Goal: Check status: Check status

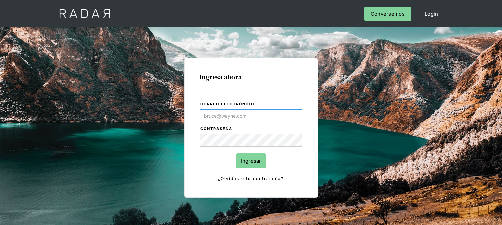
type input "[EMAIL_ADDRESS][DOMAIN_NAME]"
click at [250, 161] on input "Ingresar" at bounding box center [251, 160] width 30 height 15
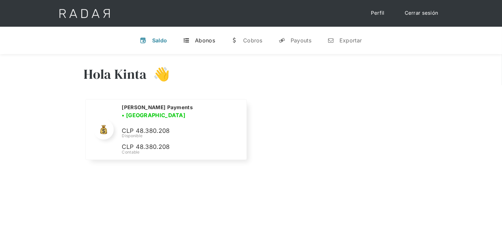
click at [208, 38] on div "Abonos" at bounding box center [205, 40] width 20 height 7
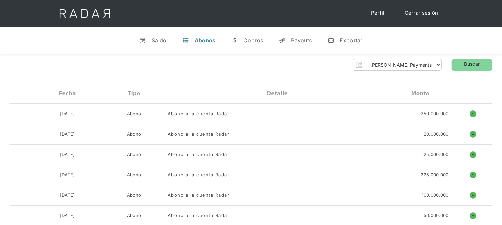
click at [420, 13] on link "Cerrar sesión" at bounding box center [421, 13] width 47 height 13
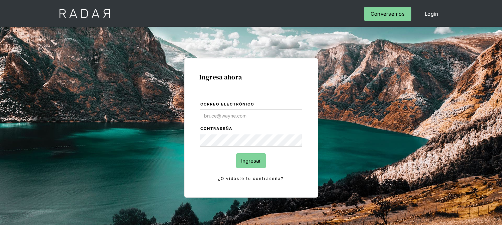
type input "[EMAIL_ADDRESS][DOMAIN_NAME]"
click at [245, 162] on input "Ingresar" at bounding box center [251, 160] width 30 height 15
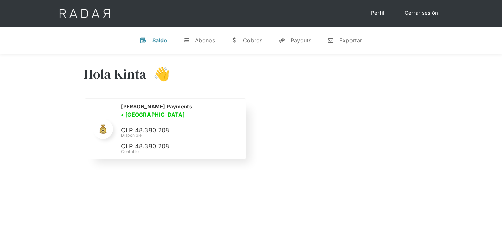
click at [0, 0] on p "CLP 48.380.208" at bounding box center [0, 0] width 0 height 0
copy p "48.380.208"
click at [419, 16] on link "Cerrar sesión" at bounding box center [421, 13] width 47 height 13
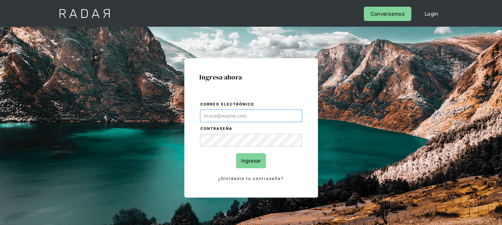
type input "[EMAIL_ADDRESS][DOMAIN_NAME]"
click at [241, 161] on input "Ingresar" at bounding box center [251, 160] width 30 height 15
